Goal: Transaction & Acquisition: Purchase product/service

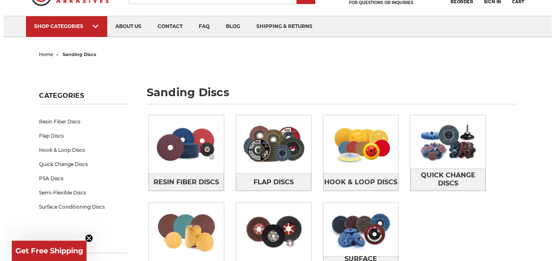
scroll to position [62, 0]
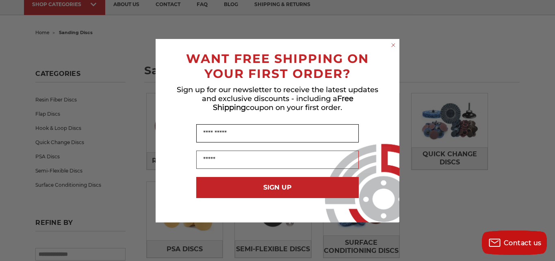
click at [236, 134] on input "Name" at bounding box center [277, 133] width 162 height 18
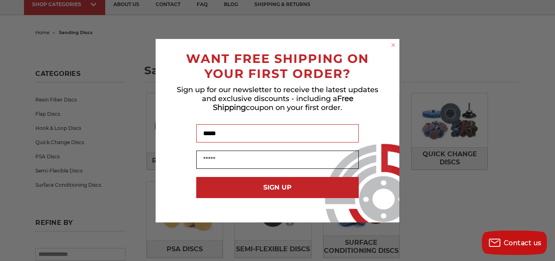
type input "*****"
click at [248, 161] on input "Email" at bounding box center [277, 160] width 162 height 18
type input "**********"
click at [266, 183] on button "SIGN UP" at bounding box center [277, 187] width 162 height 21
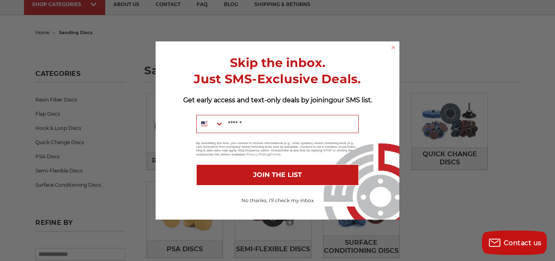
click at [255, 198] on button "No thanks, I'll check my inbox" at bounding box center [277, 201] width 162 height 14
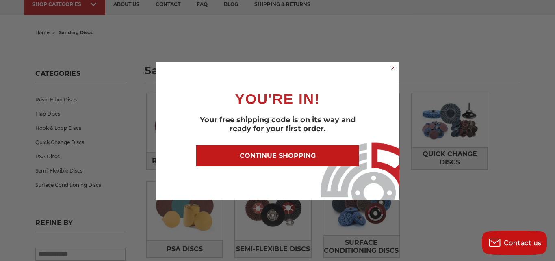
click at [257, 152] on button "CONTINUE SHOPPING" at bounding box center [277, 155] width 162 height 21
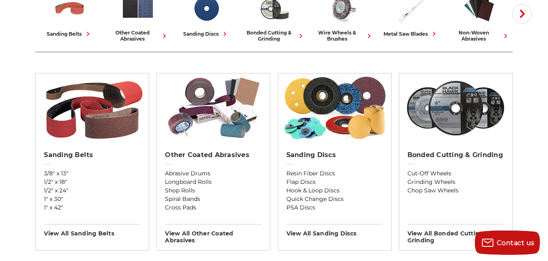
scroll to position [256, 0]
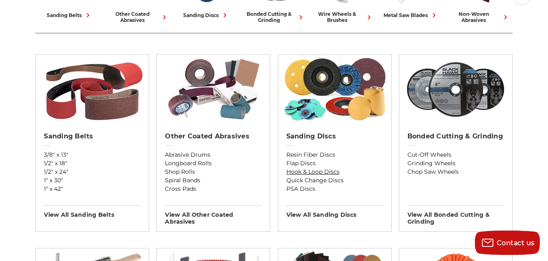
click at [310, 170] on link "Hook & Loop Discs" at bounding box center [334, 172] width 97 height 9
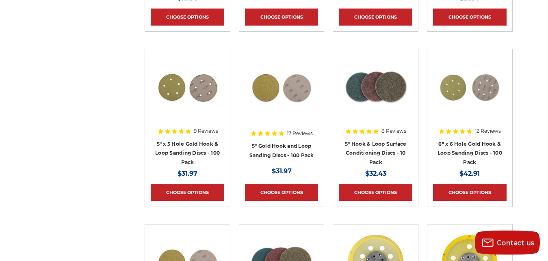
scroll to position [483, 0]
